Goal: Information Seeking & Learning: Learn about a topic

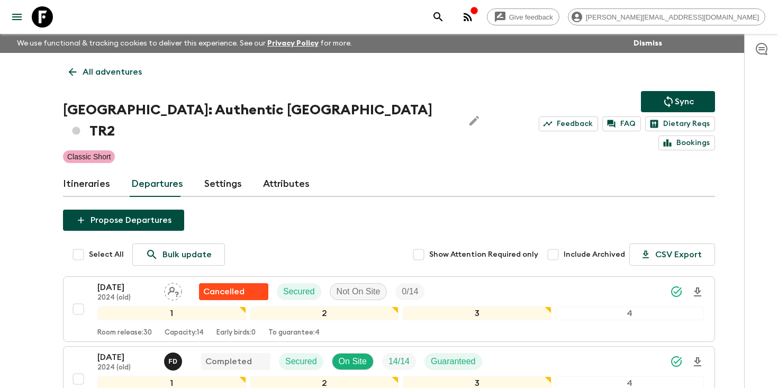
click at [442, 18] on icon "search adventures" at bounding box center [437, 16] width 9 height 9
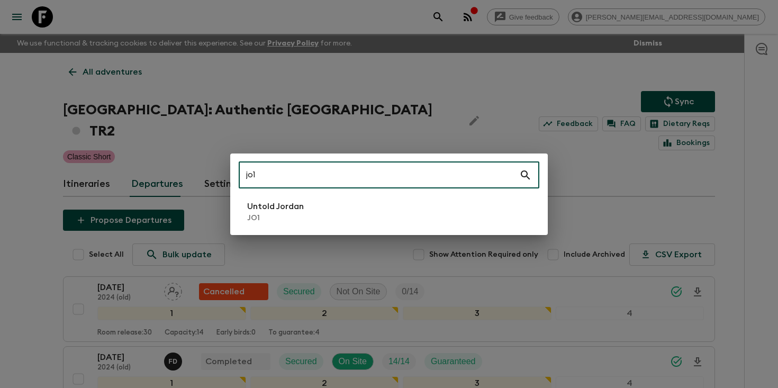
type input "jo1"
click at [322, 210] on li "Untold Jordan JO1" at bounding box center [389, 212] width 301 height 30
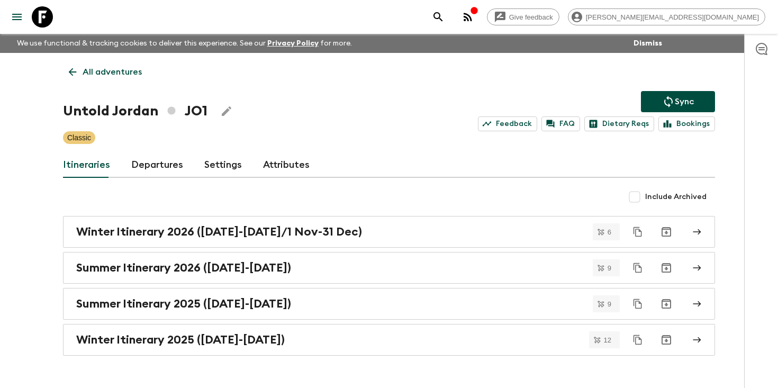
click at [157, 166] on link "Departures" at bounding box center [157, 164] width 52 height 25
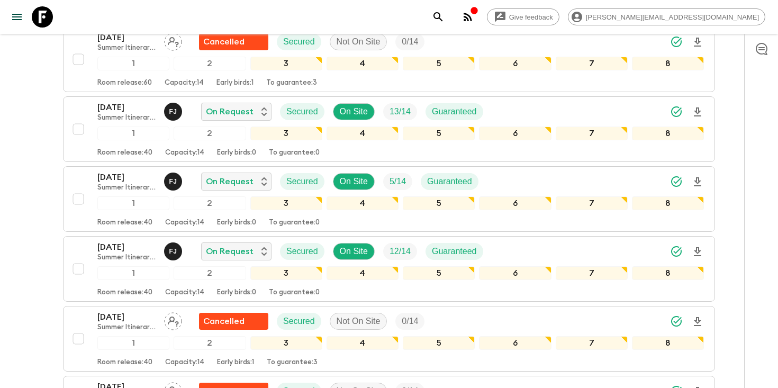
scroll to position [1558, 0]
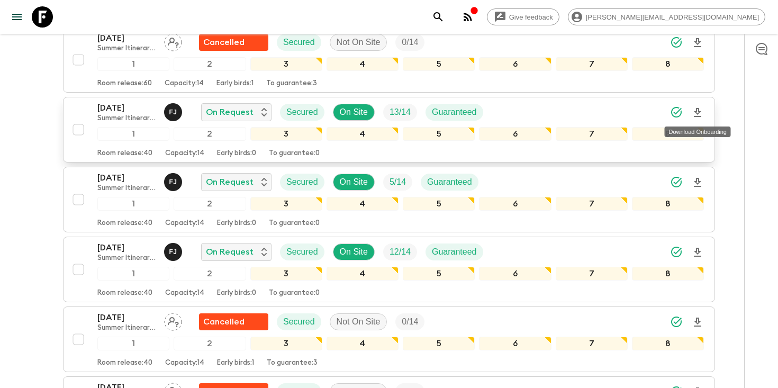
click at [696, 114] on icon "Download Onboarding" at bounding box center [697, 112] width 13 height 13
click at [445, 14] on icon "search adventures" at bounding box center [438, 17] width 13 height 13
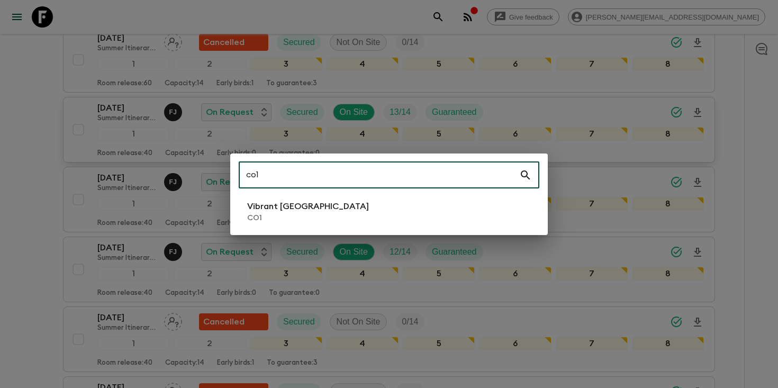
type input "co1"
click at [254, 215] on p "CO1" at bounding box center [308, 218] width 122 height 11
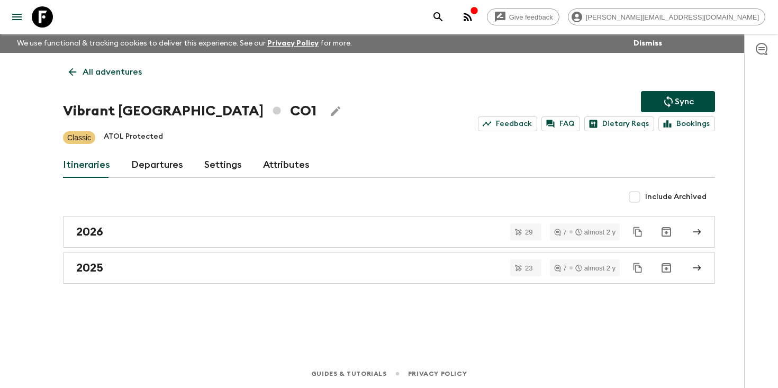
click at [148, 166] on link "Departures" at bounding box center [157, 164] width 52 height 25
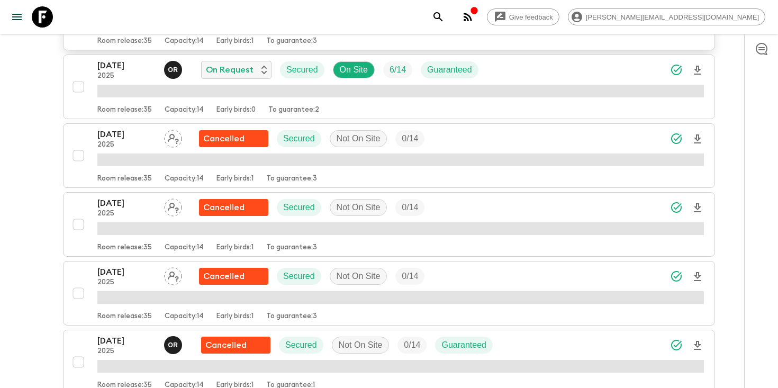
scroll to position [1730, 0]
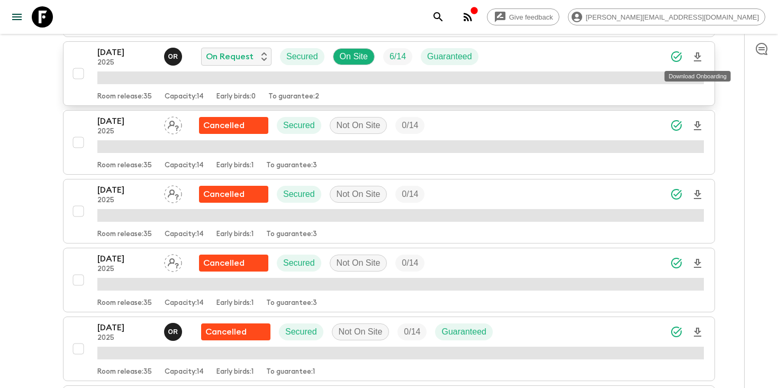
click at [699, 56] on icon "Download Onboarding" at bounding box center [697, 56] width 7 height 9
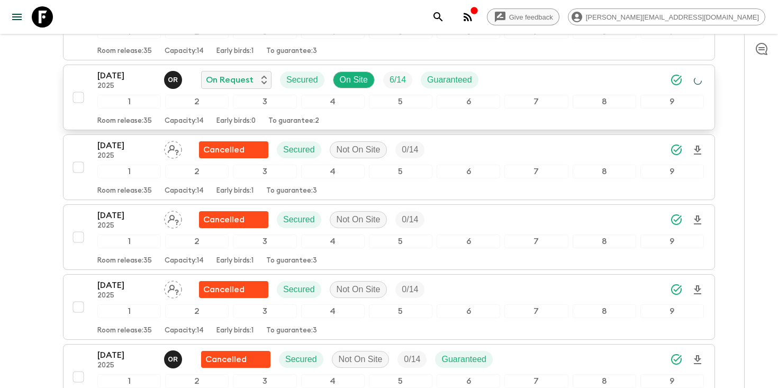
scroll to position [1752, 0]
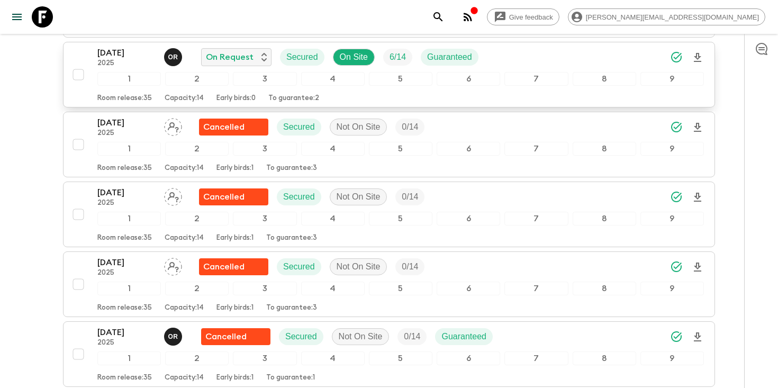
click at [445, 16] on icon "search adventures" at bounding box center [438, 17] width 13 height 13
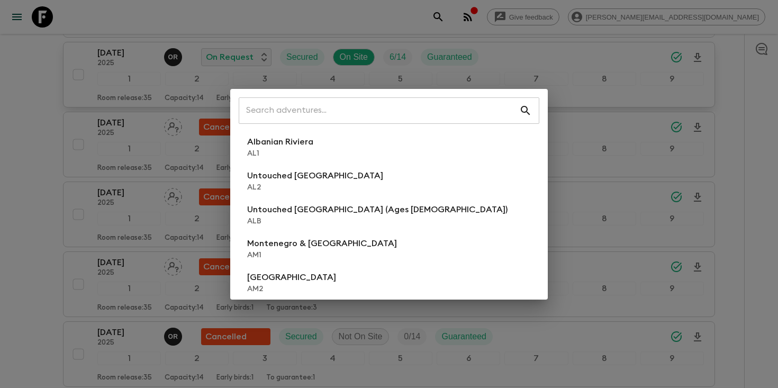
type input "2"
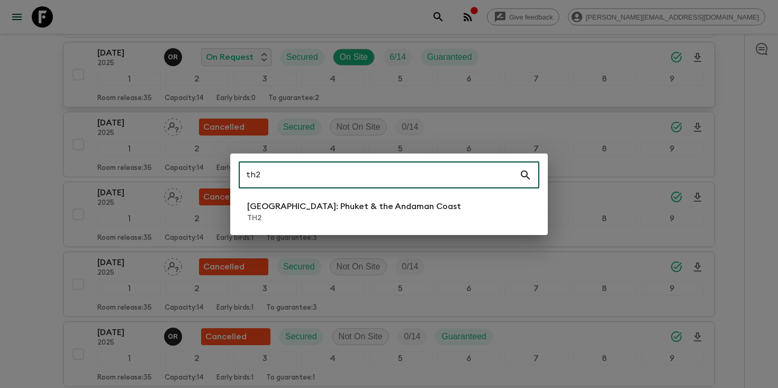
type input "th2"
click at [329, 207] on p "[GEOGRAPHIC_DATA]: Phuket & the Andaman Coast" at bounding box center [354, 206] width 214 height 13
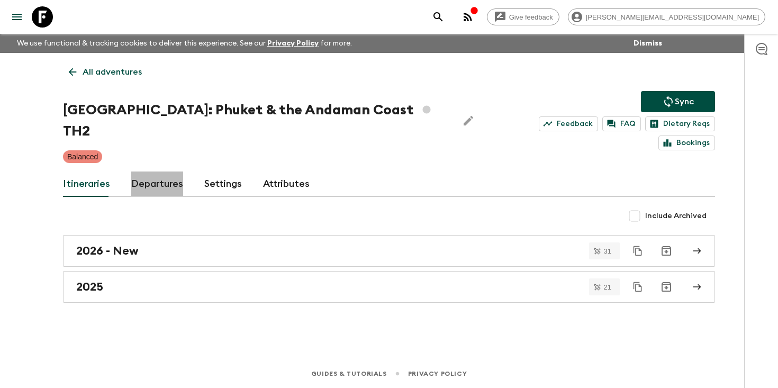
click at [157, 171] on link "Departures" at bounding box center [157, 183] width 52 height 25
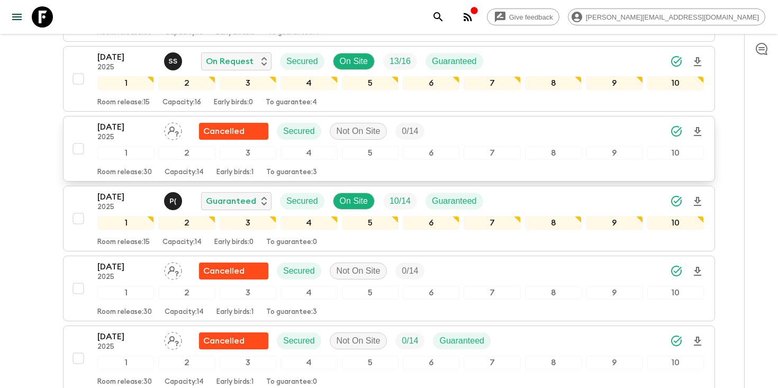
scroll to position [370, 0]
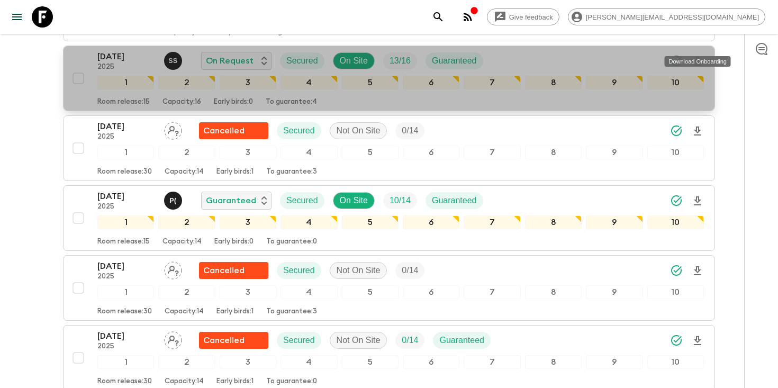
click at [699, 57] on icon "Download Onboarding" at bounding box center [697, 61] width 7 height 9
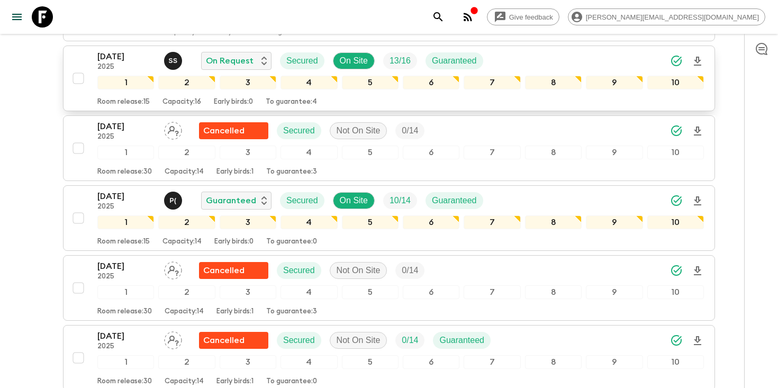
click at [445, 16] on icon "search adventures" at bounding box center [438, 17] width 13 height 13
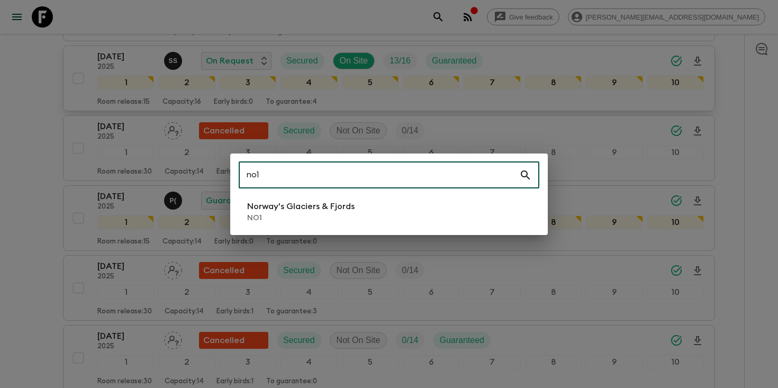
type input "no1"
click at [294, 213] on p "NO1" at bounding box center [300, 218] width 107 height 11
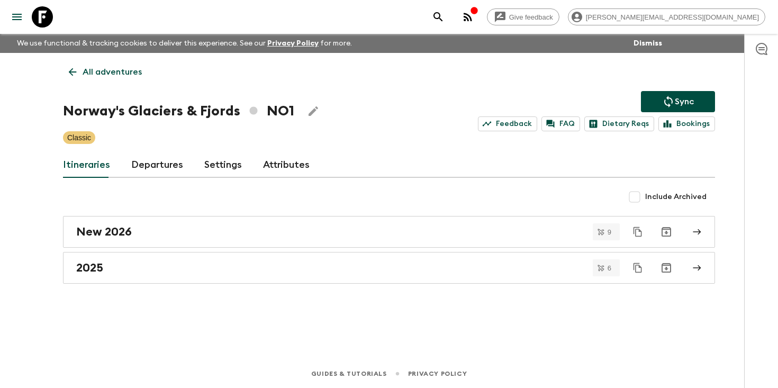
click at [144, 167] on link "Departures" at bounding box center [157, 164] width 52 height 25
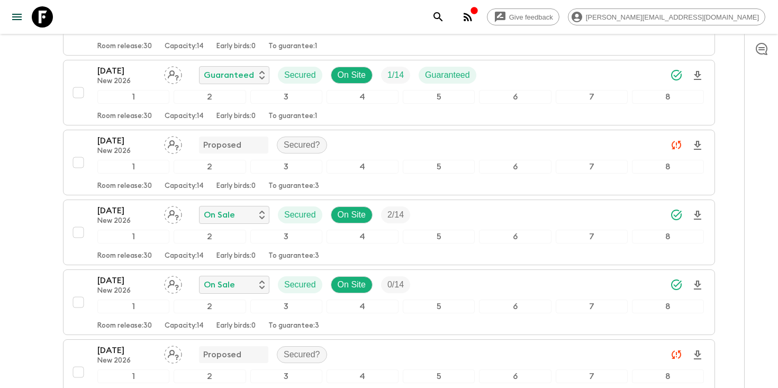
scroll to position [1048, 0]
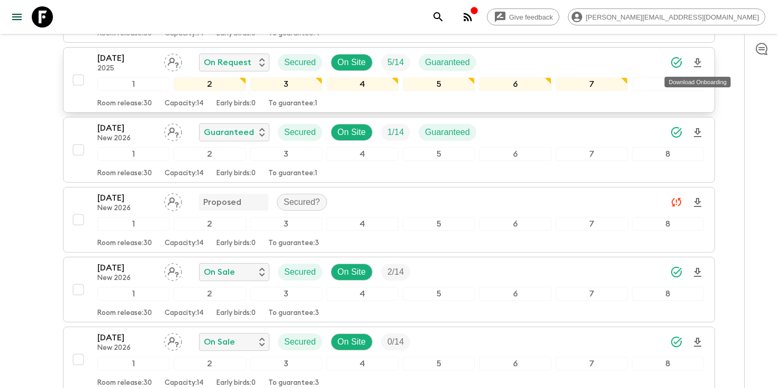
click at [701, 62] on icon "Download Onboarding" at bounding box center [697, 63] width 13 height 13
click at [445, 15] on icon "search adventures" at bounding box center [438, 17] width 13 height 13
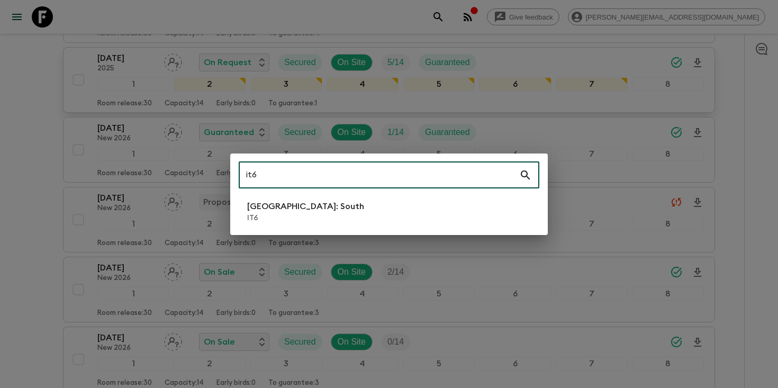
type input "it6"
click at [388, 223] on li "[GEOGRAPHIC_DATA]: South IT6" at bounding box center [389, 212] width 301 height 30
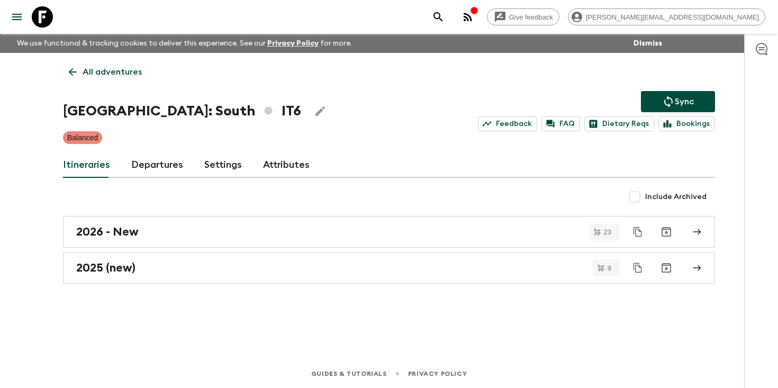
click at [156, 158] on link "Departures" at bounding box center [157, 164] width 52 height 25
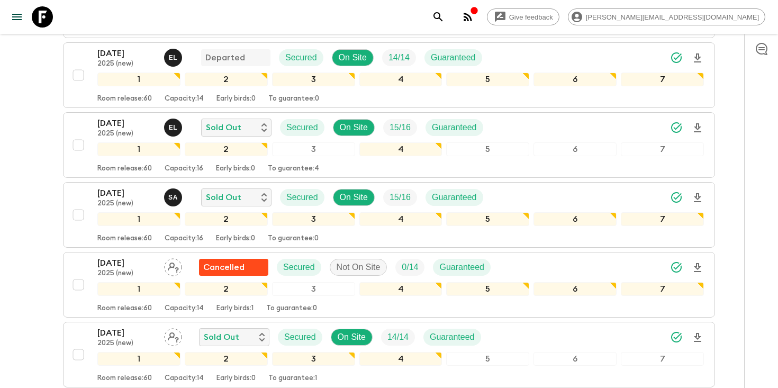
scroll to position [426, 0]
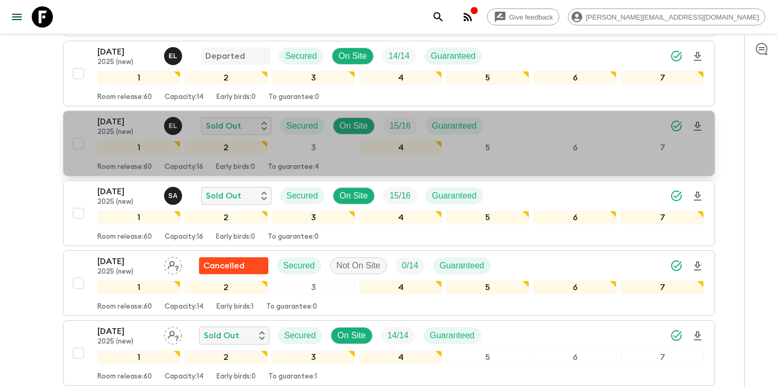
click at [107, 126] on p "[DATE]" at bounding box center [126, 121] width 58 height 13
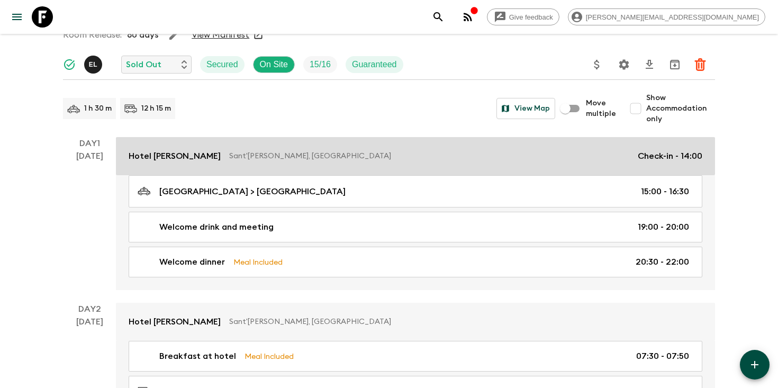
scroll to position [89, 0]
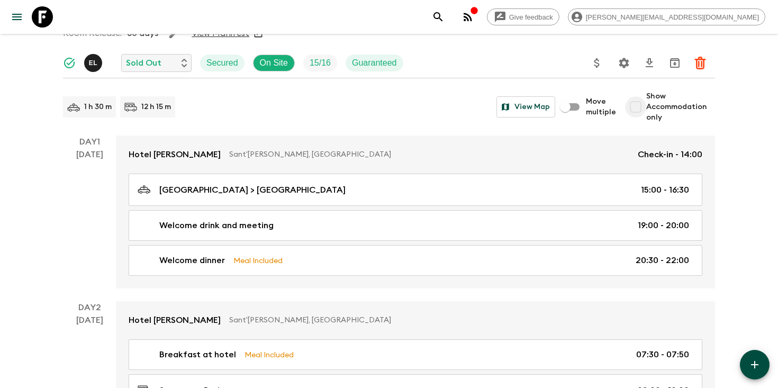
click at [639, 106] on input "Show Accommodation only" at bounding box center [635, 106] width 21 height 21
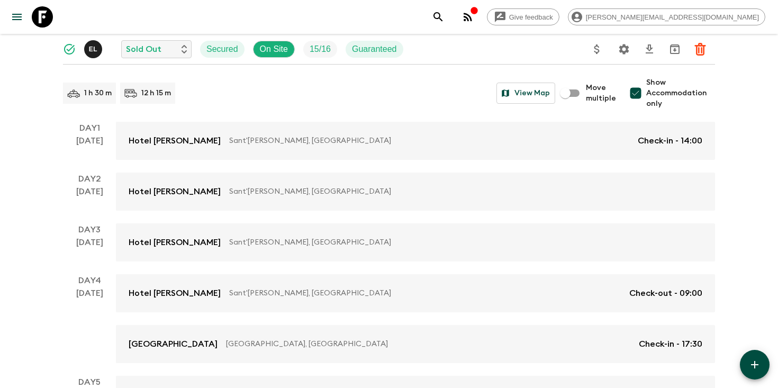
scroll to position [0, 0]
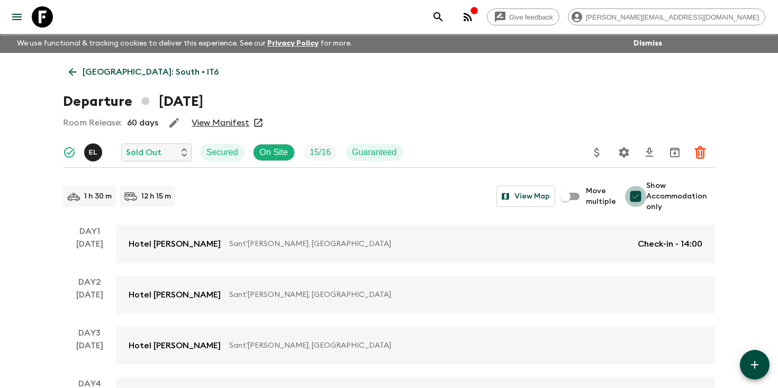
click at [644, 197] on input "Show Accommodation only" at bounding box center [635, 196] width 21 height 21
checkbox input "false"
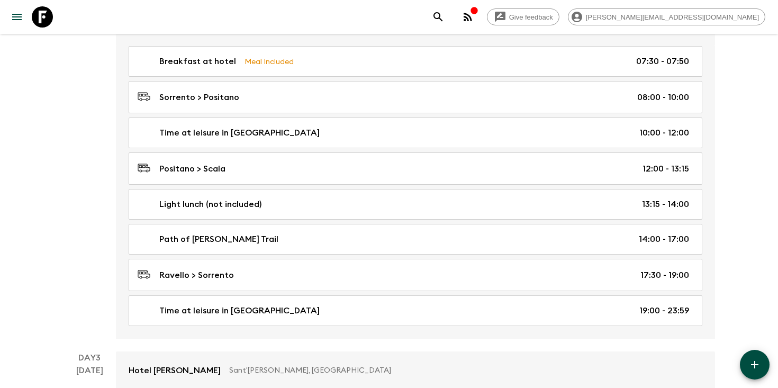
scroll to position [395, 0]
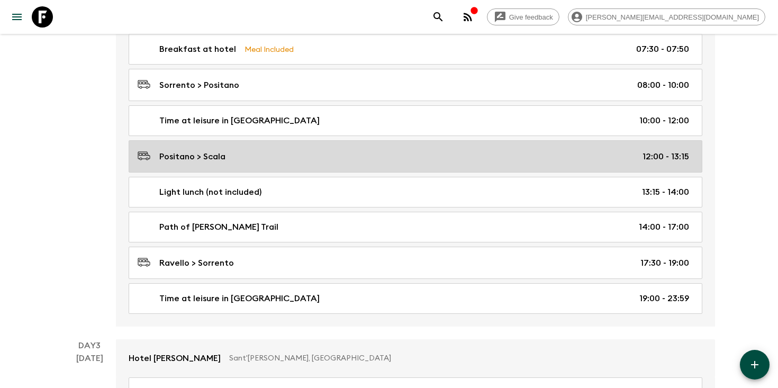
click at [259, 158] on div "Positano > Scala 12:00 - 13:15" at bounding box center [413, 156] width 551 height 14
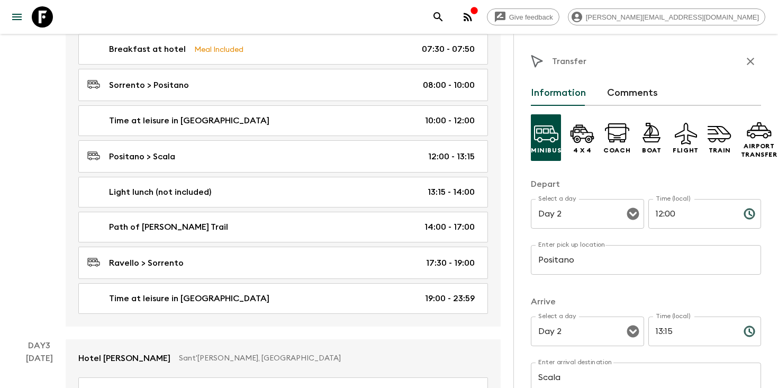
click at [747, 65] on icon "button" at bounding box center [750, 61] width 13 height 13
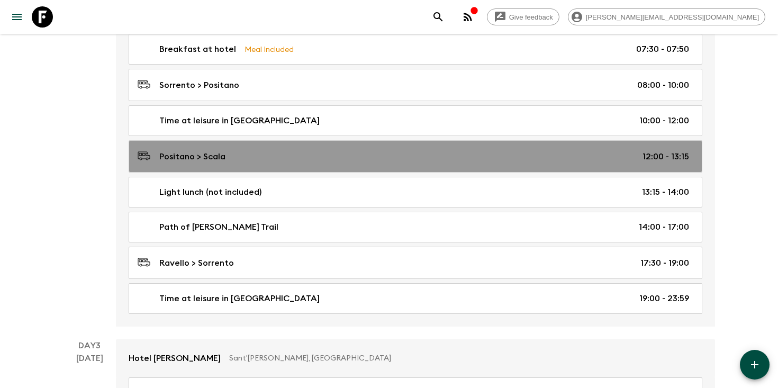
click at [198, 157] on p "Positano > Scala" at bounding box center [192, 156] width 66 height 13
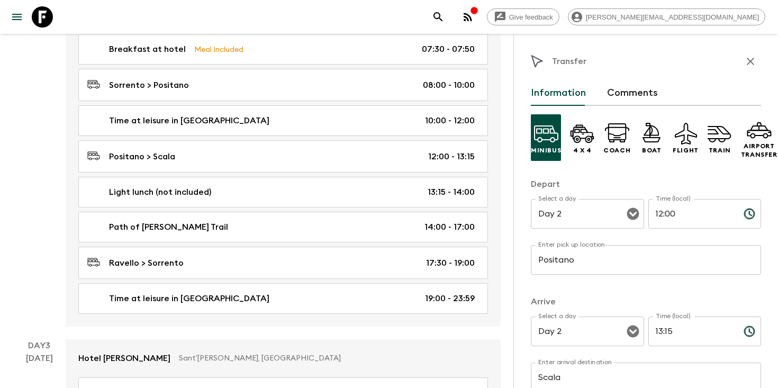
click at [754, 58] on icon "button" at bounding box center [750, 61] width 7 height 7
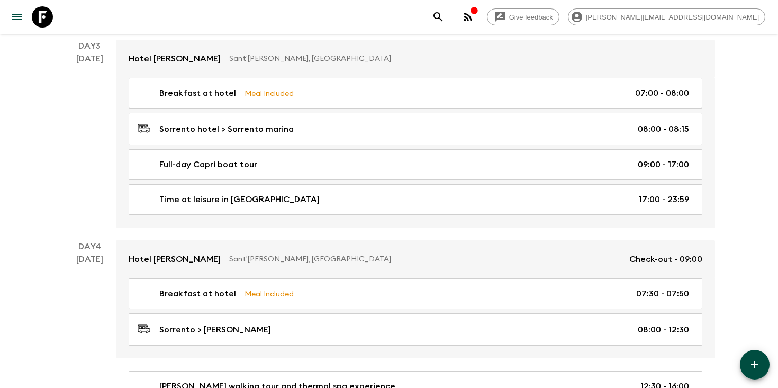
scroll to position [698, 0]
